Goal: Contribute content: Contribute content

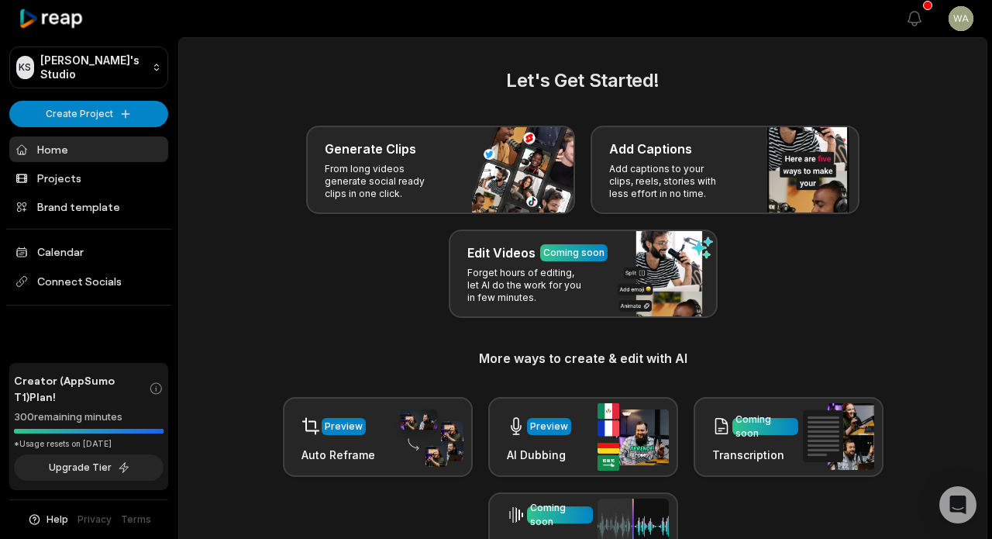
click at [522, 467] on div "Preview AI Dubbing" at bounding box center [583, 437] width 190 height 80
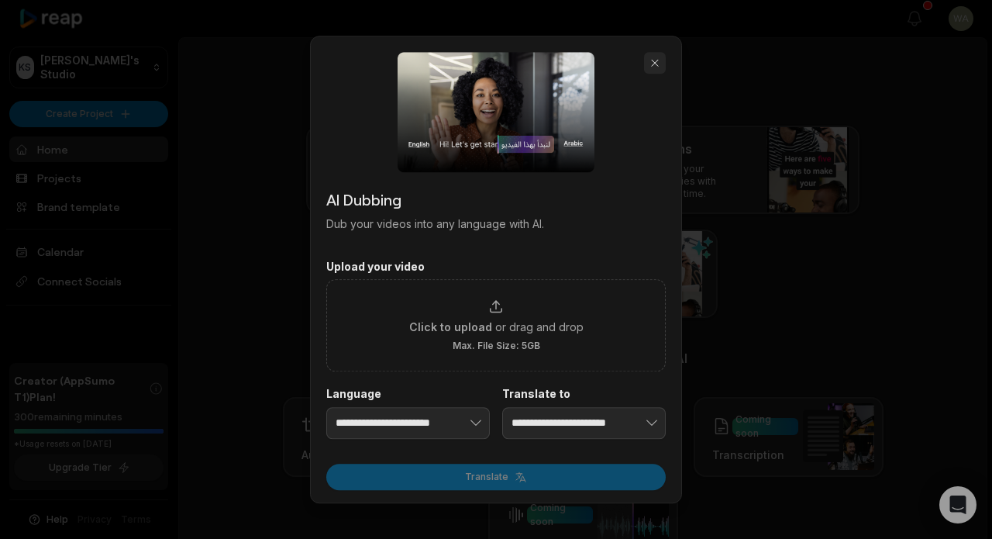
click at [654, 65] on button "button" at bounding box center [655, 63] width 22 height 22
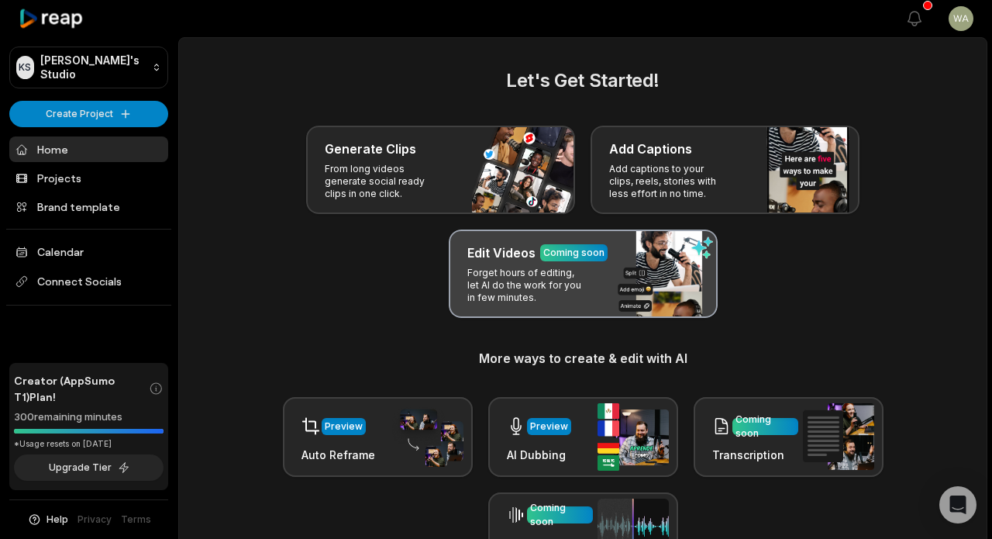
click at [543, 274] on p "Forget hours of editing, let AI do the work for you in few minutes." at bounding box center [527, 285] width 120 height 37
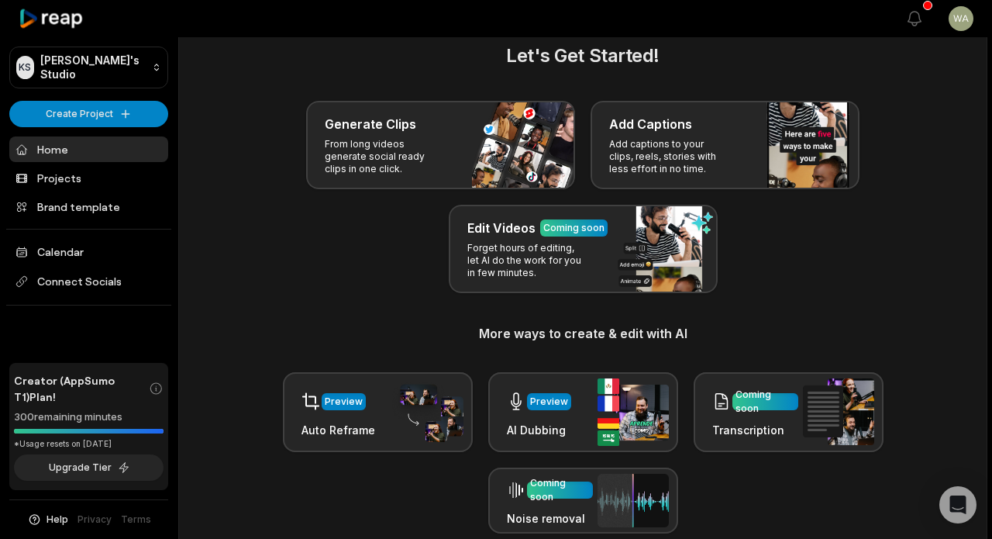
scroll to position [9, 0]
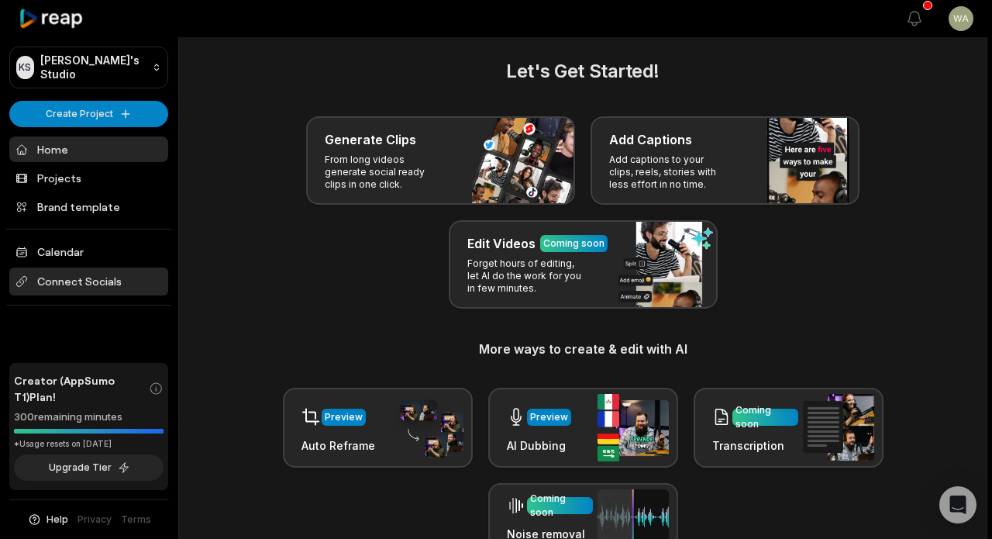
click at [83, 284] on span "Connect Socials" at bounding box center [88, 281] width 159 height 28
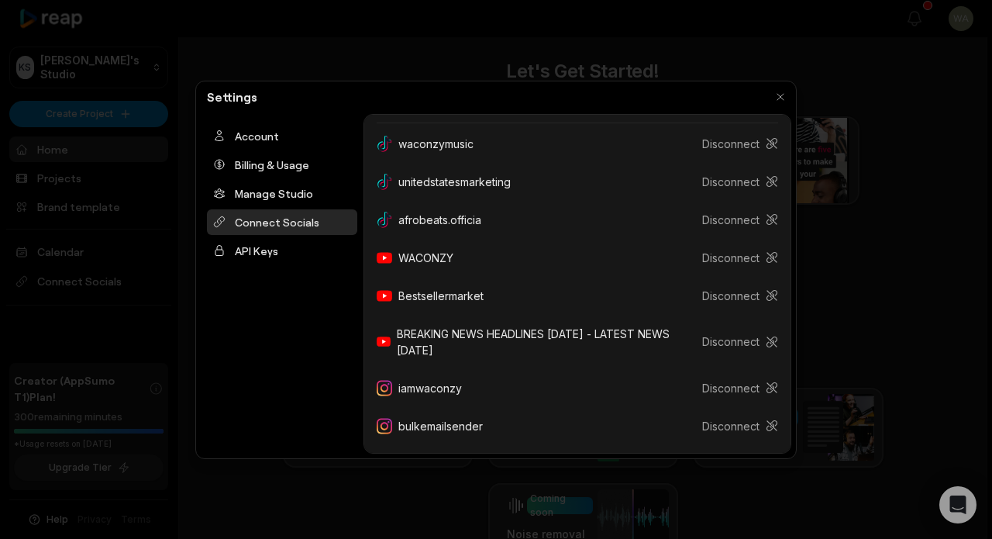
scroll to position [221, 0]
click at [729, 386] on button "Disconnect" at bounding box center [734, 388] width 88 height 29
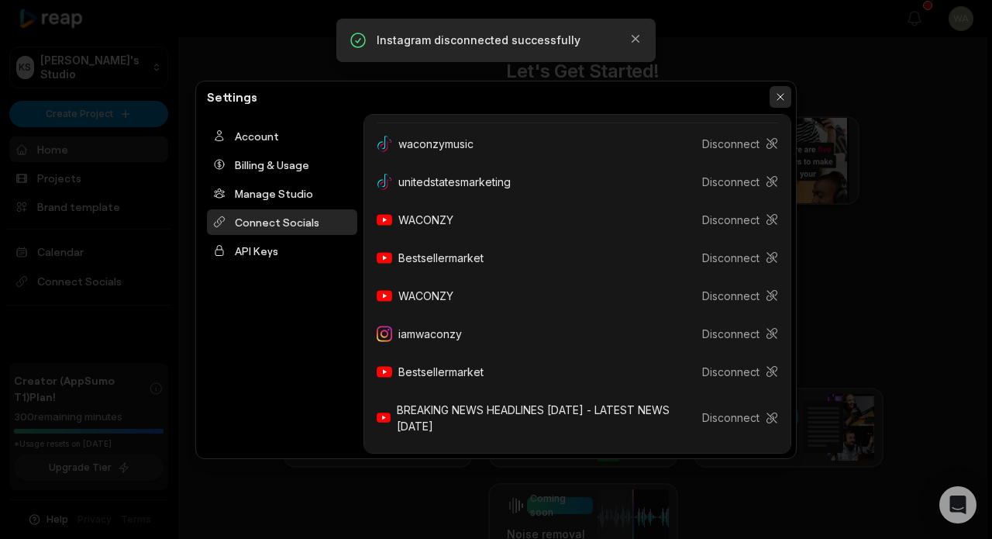
click at [780, 101] on button "button" at bounding box center [781, 97] width 22 height 22
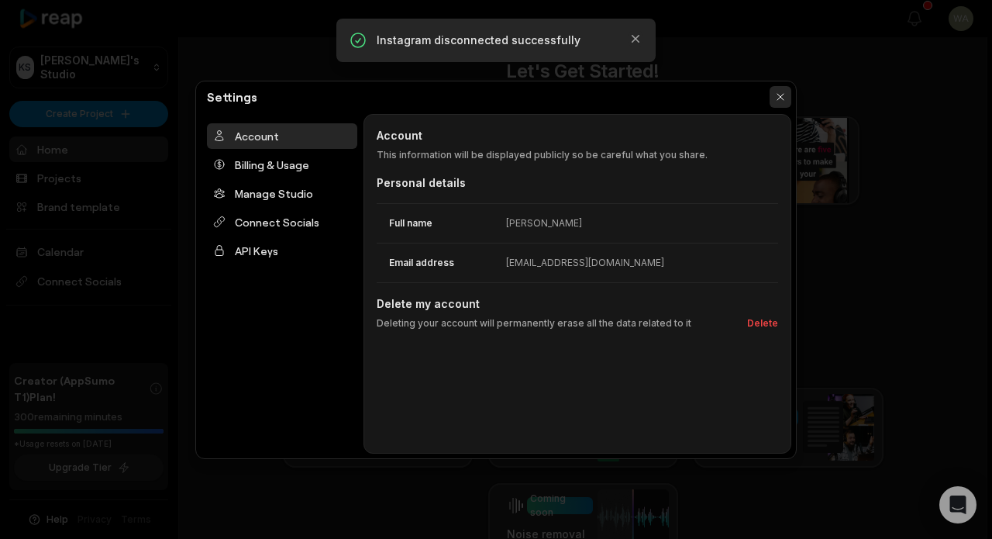
scroll to position [0, 0]
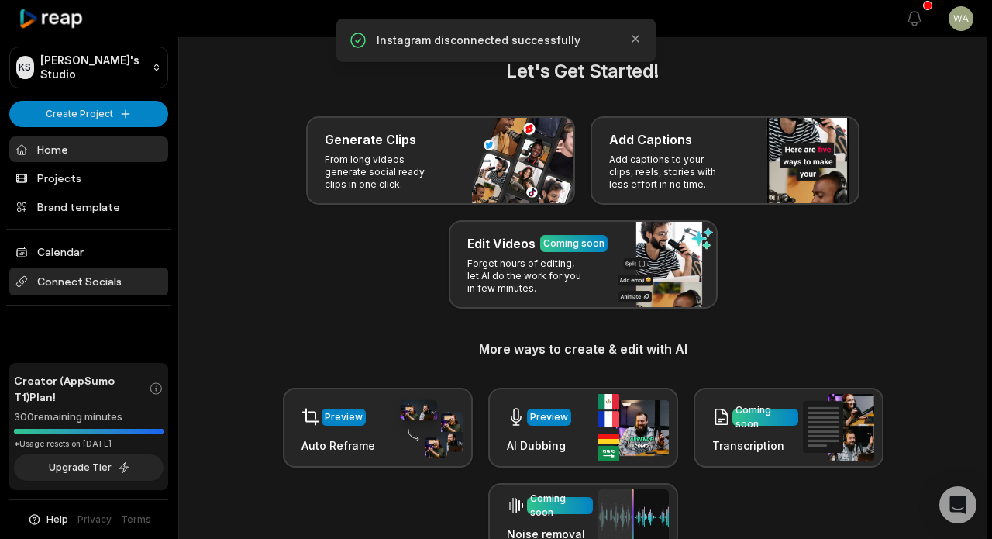
click at [91, 274] on span "Connect Socials" at bounding box center [88, 281] width 159 height 28
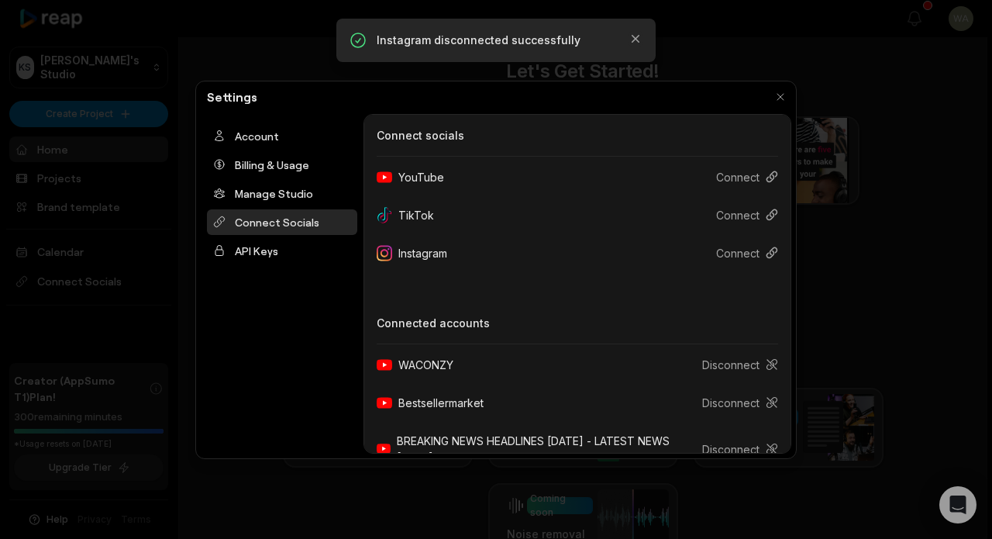
scroll to position [10, 0]
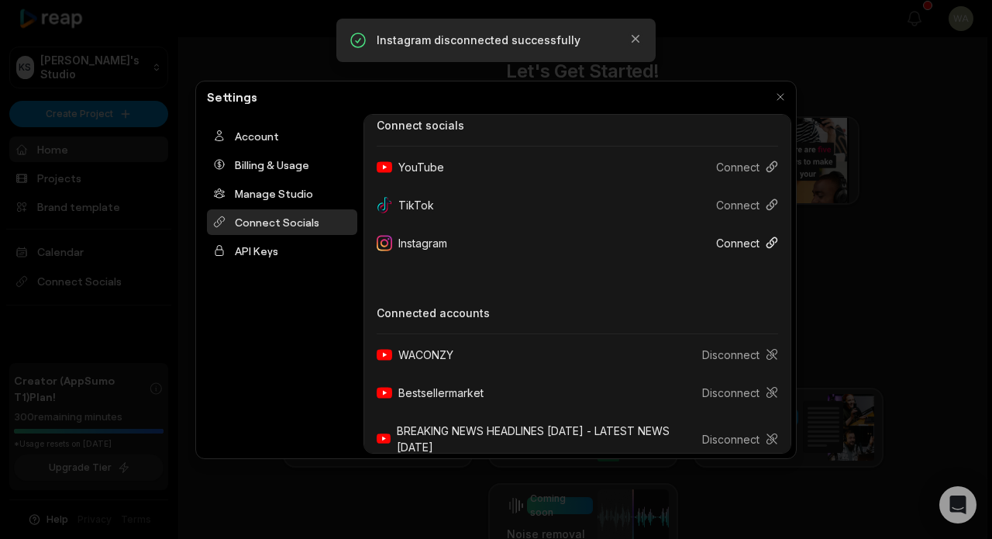
click at [752, 240] on button "Connect" at bounding box center [741, 243] width 74 height 29
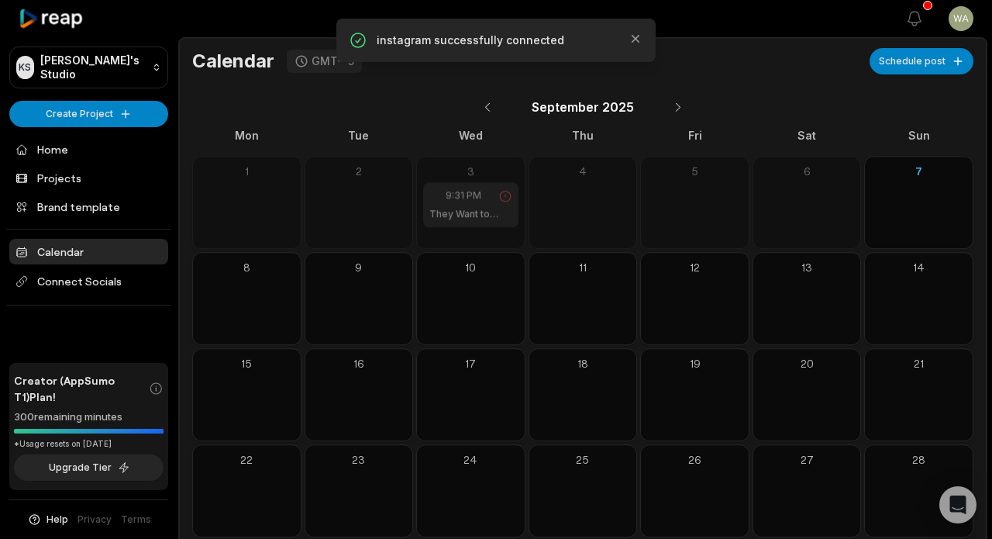
click at [507, 198] on icon at bounding box center [505, 196] width 14 height 14
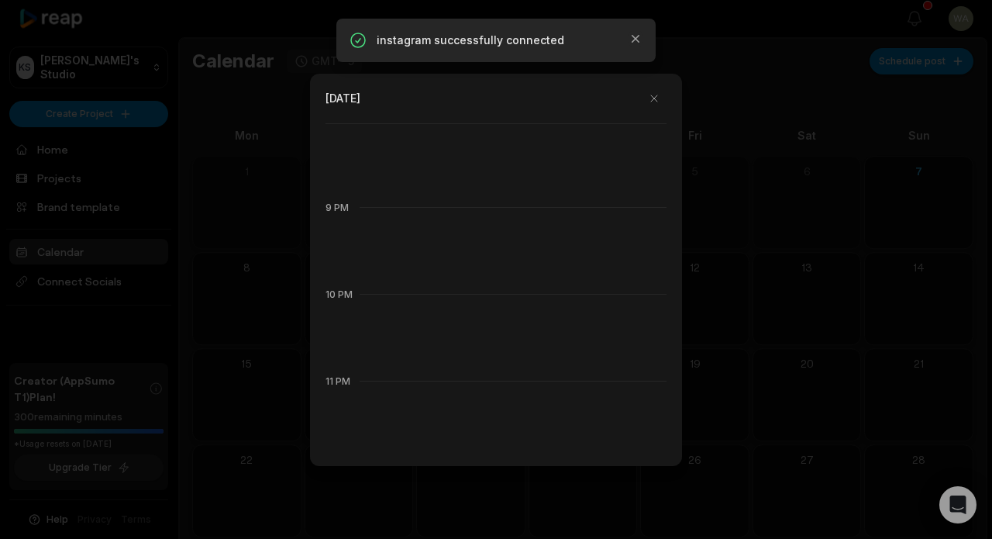
scroll to position [1754, 0]
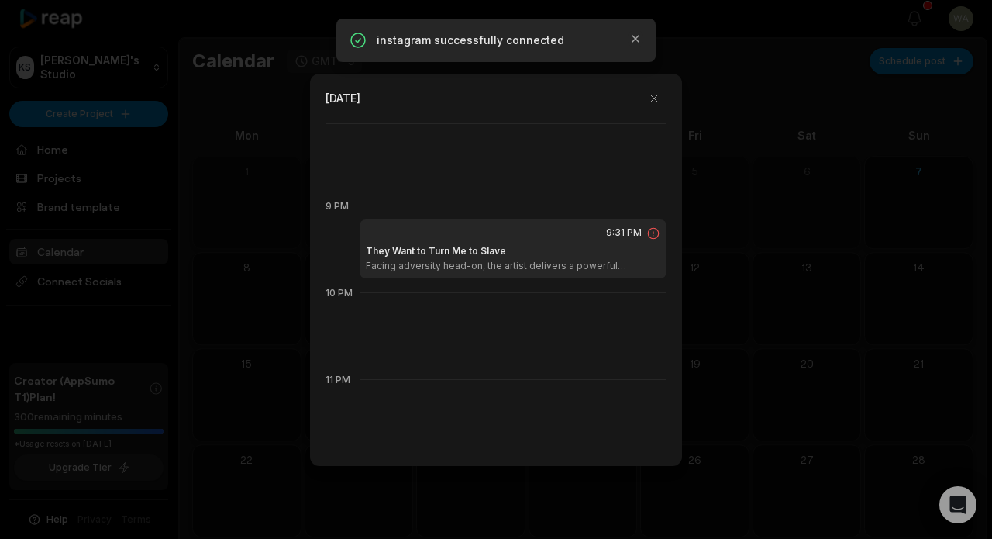
click at [653, 236] on icon at bounding box center [653, 233] width 14 height 14
click at [655, 94] on button "button" at bounding box center [654, 98] width 25 height 25
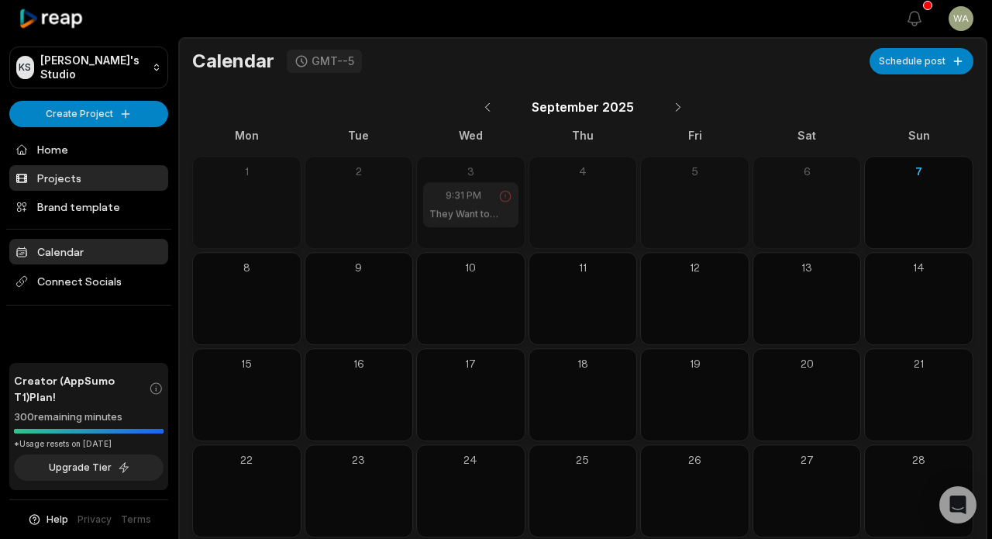
click at [77, 175] on link "Projects" at bounding box center [88, 178] width 159 height 26
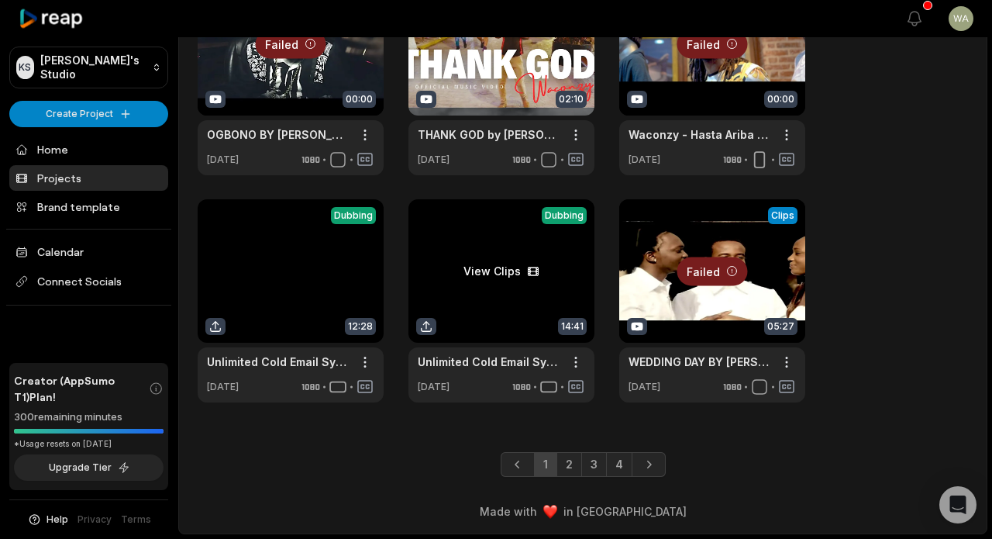
scroll to position [591, 0]
click at [570, 462] on link "2" at bounding box center [570, 464] width 26 height 25
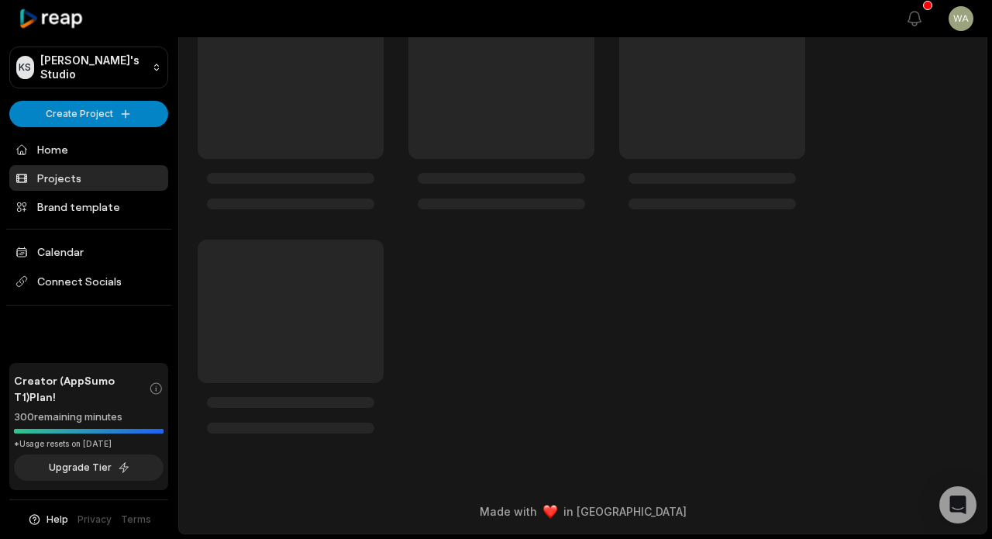
scroll to position [94, 0]
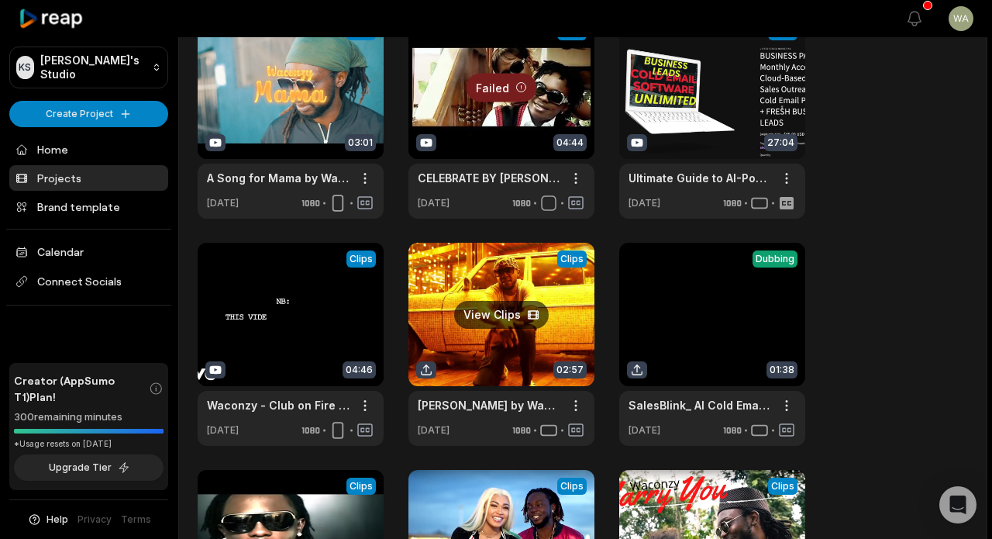
click at [464, 281] on link at bounding box center [501, 344] width 186 height 203
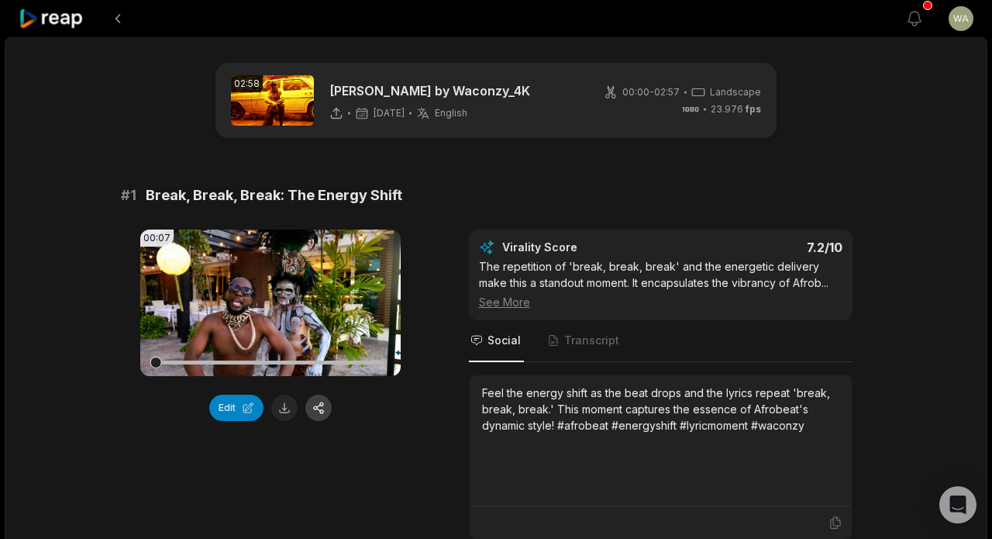
click at [323, 408] on button "button" at bounding box center [318, 408] width 26 height 26
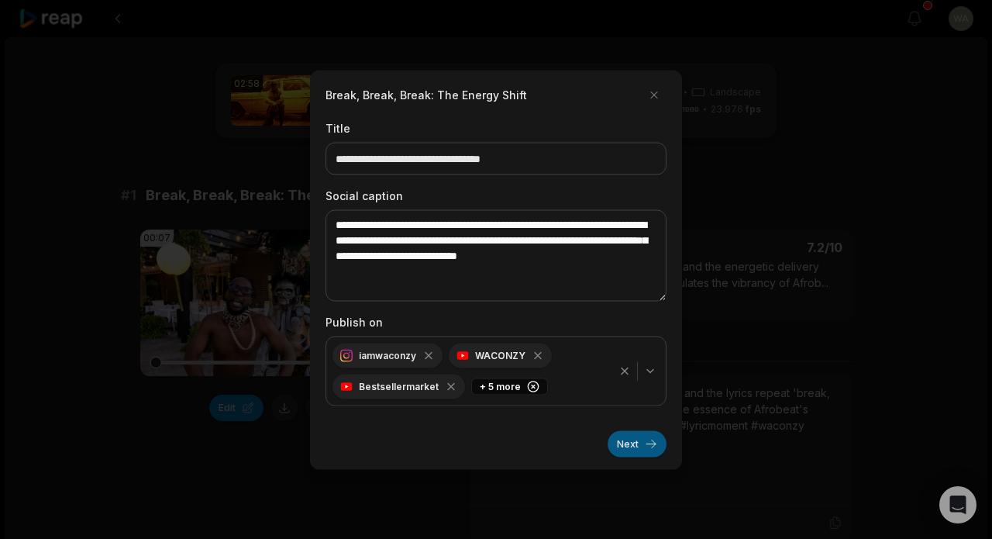
click at [642, 444] on button "Next" at bounding box center [637, 443] width 59 height 26
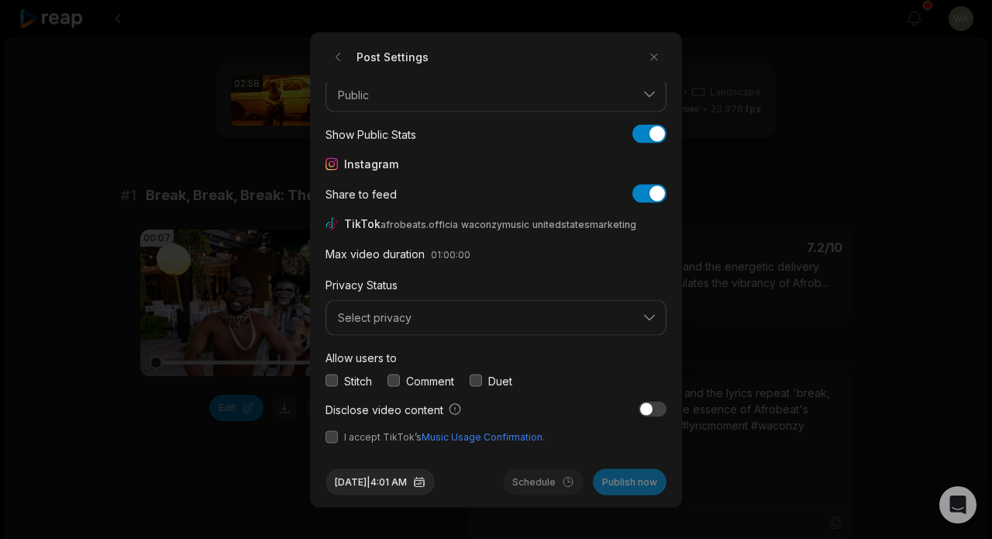
scroll to position [57, 0]
click at [588, 321] on span "Select privacy" at bounding box center [485, 319] width 295 height 14
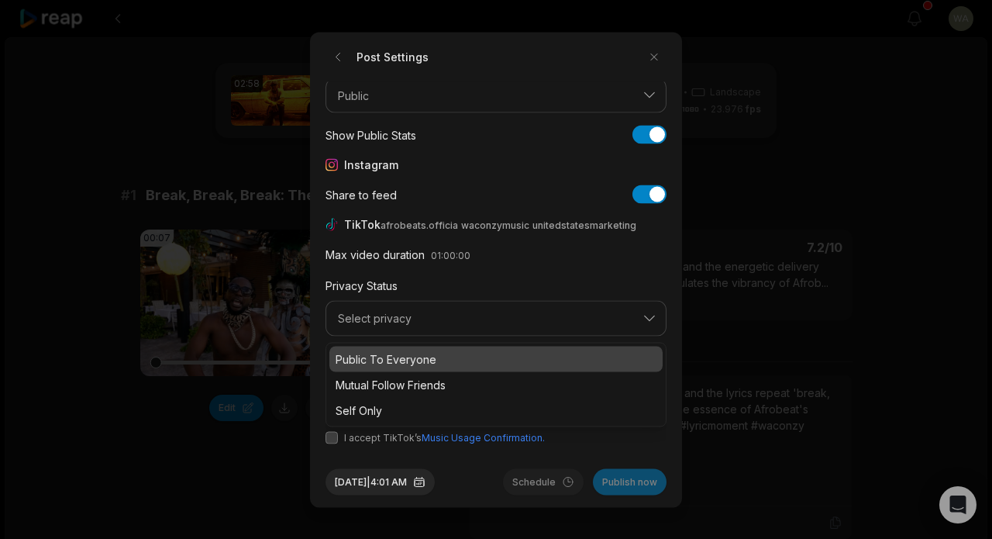
click at [559, 359] on p "Public To Everyone" at bounding box center [496, 358] width 321 height 16
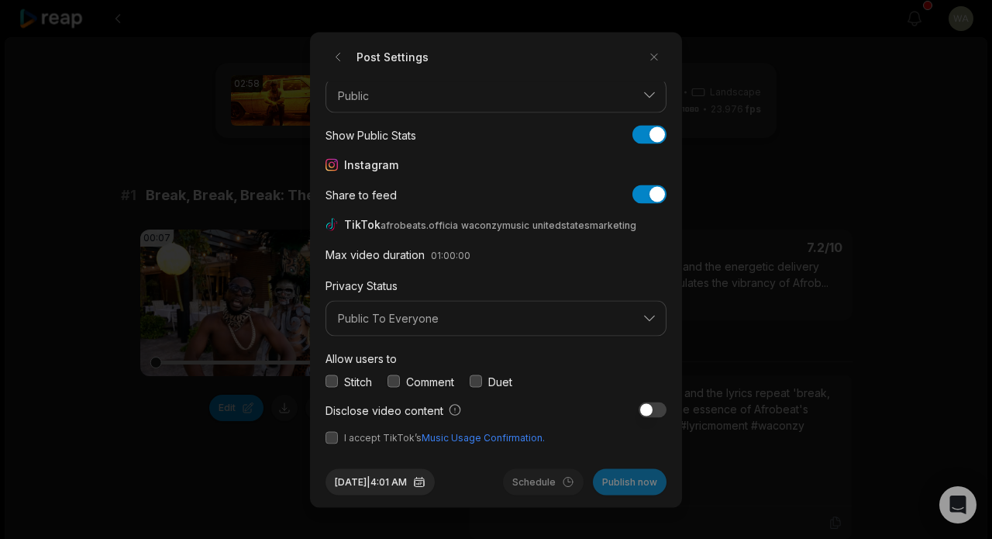
click at [331, 438] on button "button" at bounding box center [332, 437] width 12 height 12
click at [643, 484] on button "Publish now" at bounding box center [630, 481] width 74 height 26
